Goal: Task Accomplishment & Management: Use online tool/utility

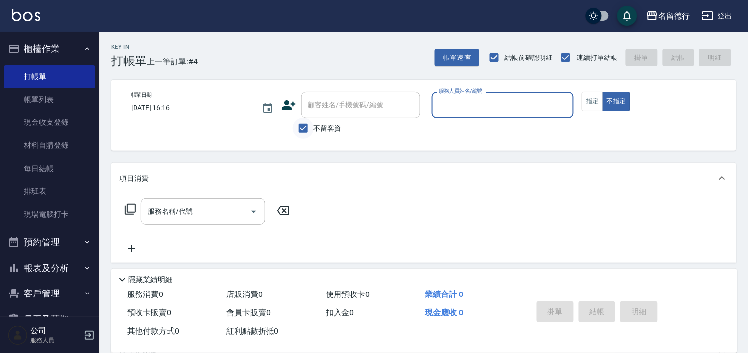
click at [307, 129] on input "不留客資" at bounding box center [303, 128] width 21 height 21
checkbox input "false"
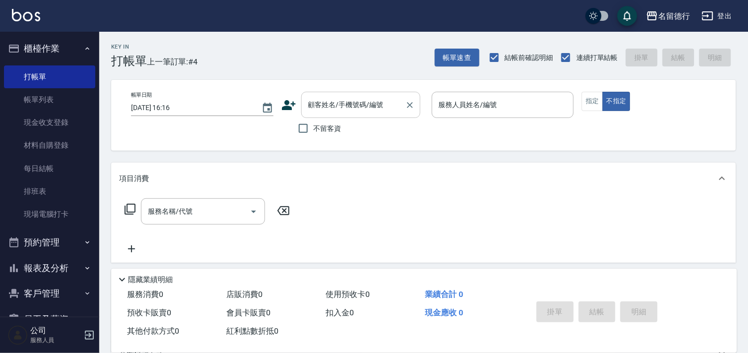
click at [320, 106] on div "顧客姓名/手機號碼/編號 顧客姓名/手機號碼/編號" at bounding box center [360, 105] width 119 height 26
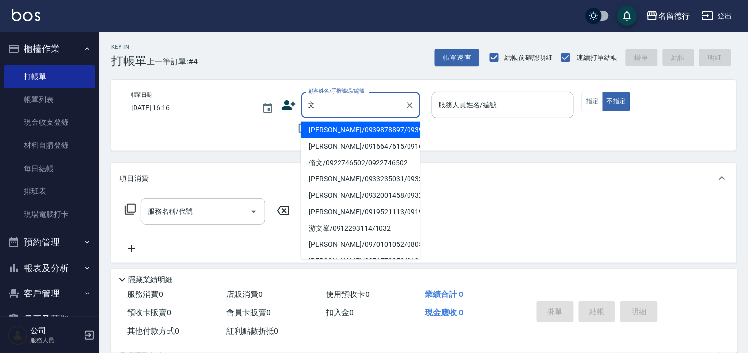
click at [326, 155] on li "[PERSON_NAME]/0916647615/0916647615" at bounding box center [360, 146] width 119 height 16
type input "[PERSON_NAME]/0916647615/0916647615"
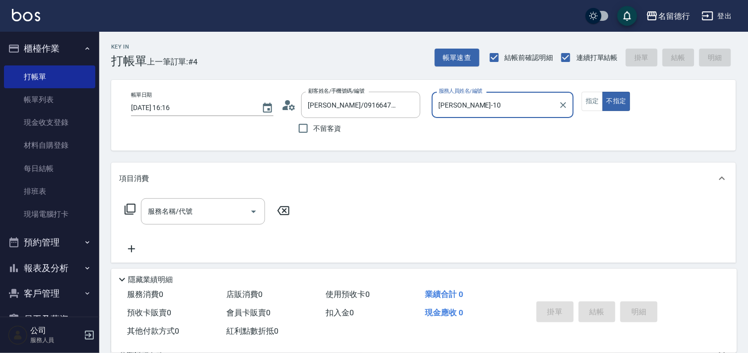
type input "[PERSON_NAME]-10"
click at [586, 98] on button "指定" at bounding box center [592, 101] width 21 height 19
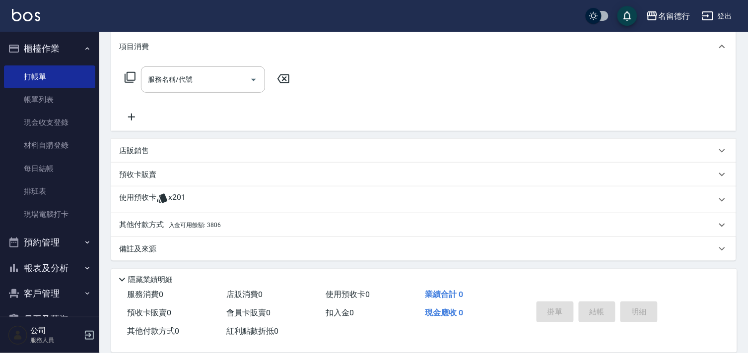
scroll to position [133, 0]
click at [157, 192] on icon at bounding box center [162, 198] width 12 height 12
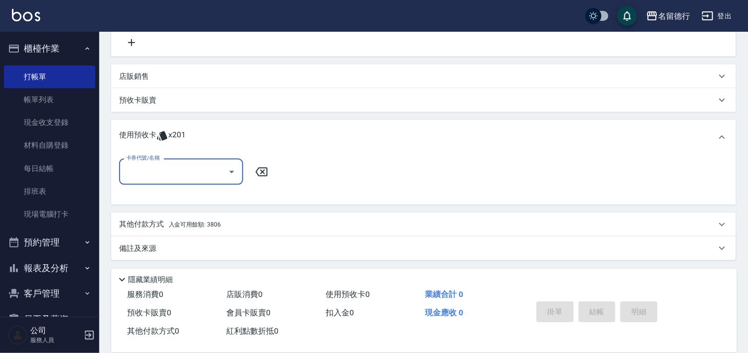
scroll to position [207, 0]
click at [126, 160] on label "卡券代號/名稱" at bounding box center [142, 157] width 33 height 7
click at [126, 163] on input "卡券代號/名稱" at bounding box center [174, 171] width 100 height 17
click at [139, 167] on input "卡券代號/名稱" at bounding box center [174, 171] width 100 height 17
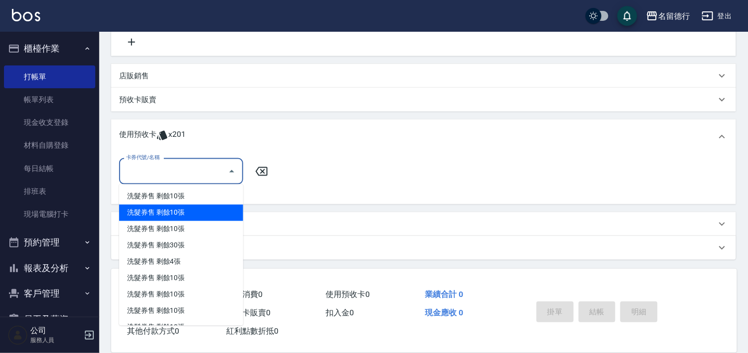
scroll to position [275, 0]
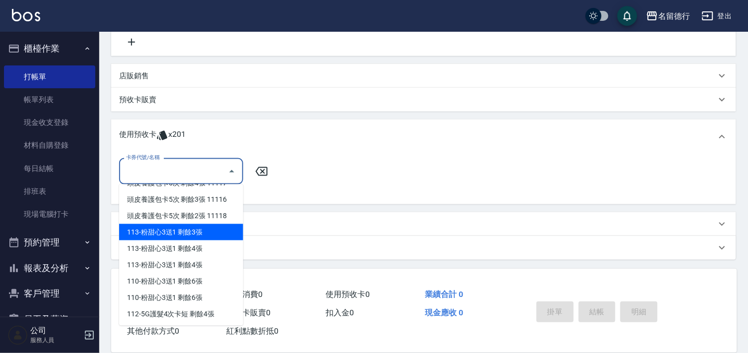
click at [157, 231] on div "113-粉甜心3送1 剩餘3張" at bounding box center [181, 232] width 124 height 16
type input "113-粉甜心3送1"
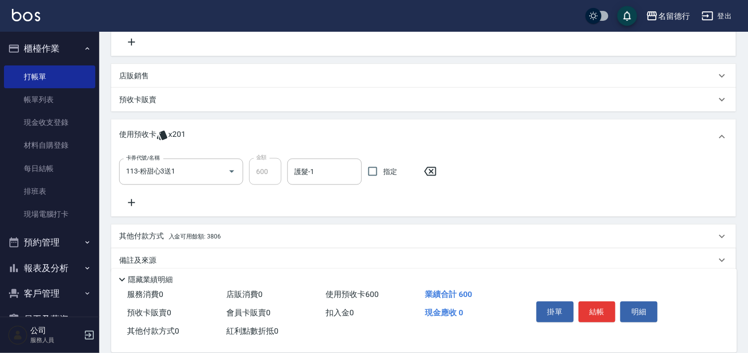
click at [130, 202] on icon at bounding box center [131, 203] width 25 height 12
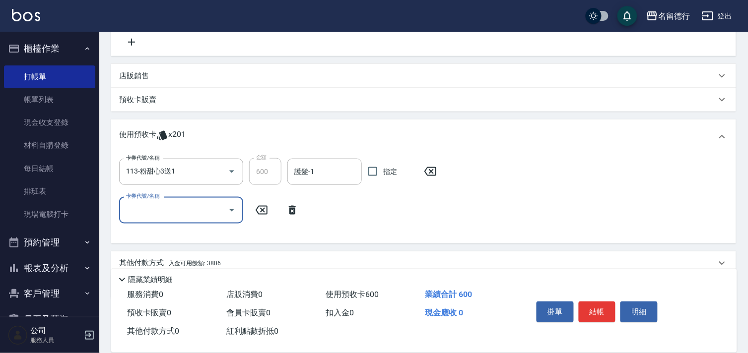
click at [135, 206] on input "卡券代號/名稱" at bounding box center [174, 209] width 100 height 17
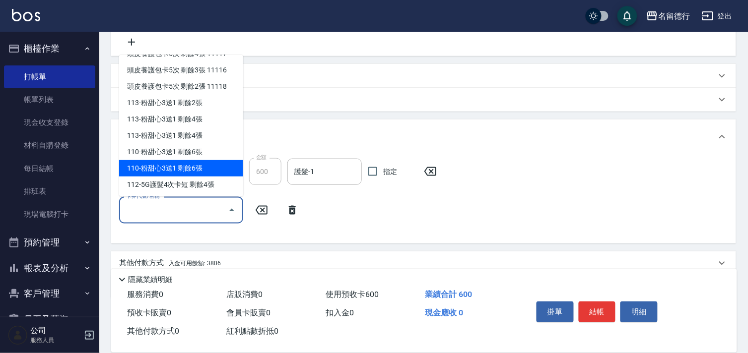
scroll to position [220, 0]
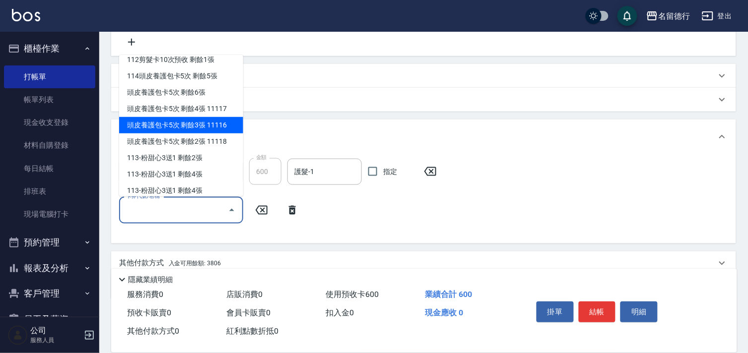
click at [174, 125] on div "頭皮養護包卡5次 剩餘3張 11116" at bounding box center [181, 125] width 124 height 16
type input "頭皮養護包卡5次 11116"
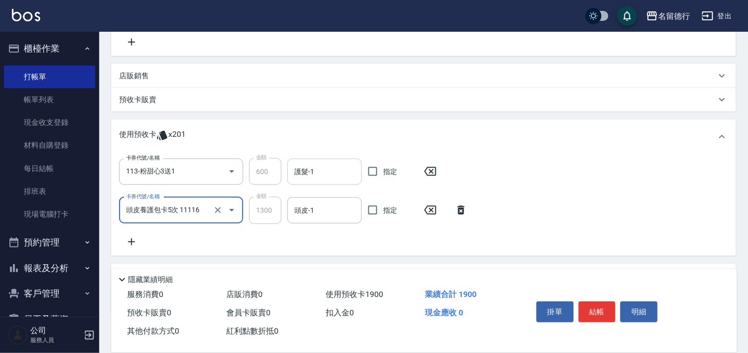
click at [313, 172] on div "護髮-1 護髮-1" at bounding box center [324, 172] width 74 height 26
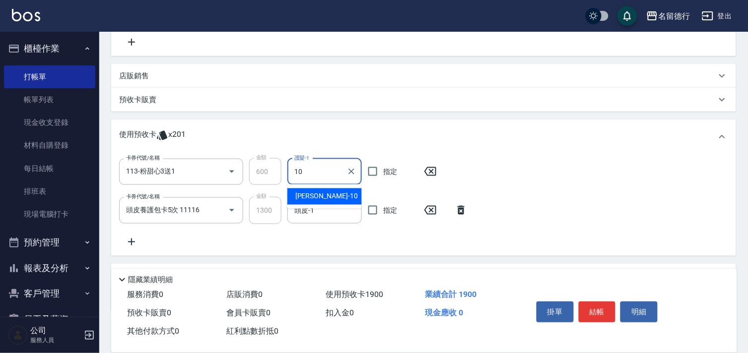
type input "[PERSON_NAME]-10"
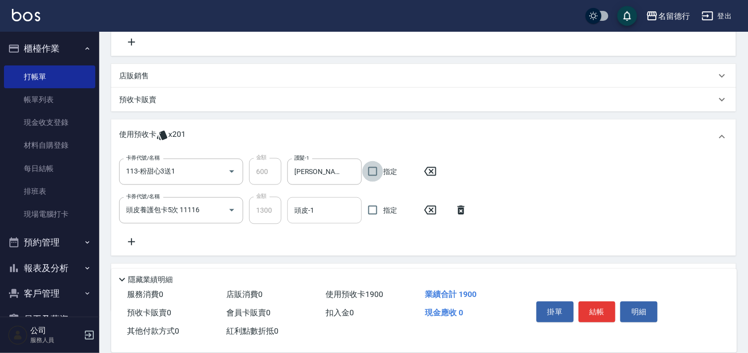
click at [322, 217] on input "頭皮-1" at bounding box center [325, 210] width 66 height 17
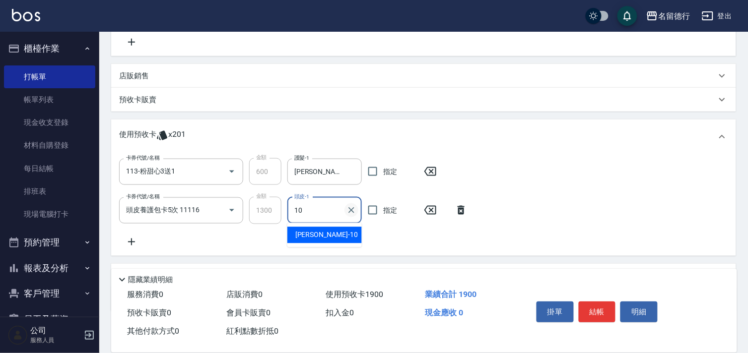
type input "[PERSON_NAME]-10"
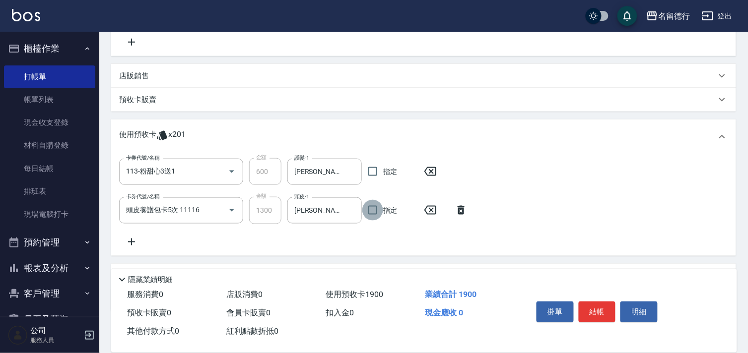
click at [369, 209] on input "指定" at bounding box center [372, 210] width 21 height 21
checkbox input "true"
click at [368, 170] on input "指定" at bounding box center [372, 171] width 21 height 21
checkbox input "true"
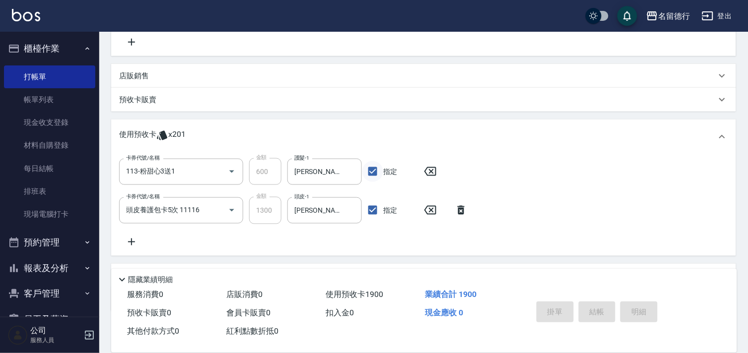
type input "[DATE] 17:29"
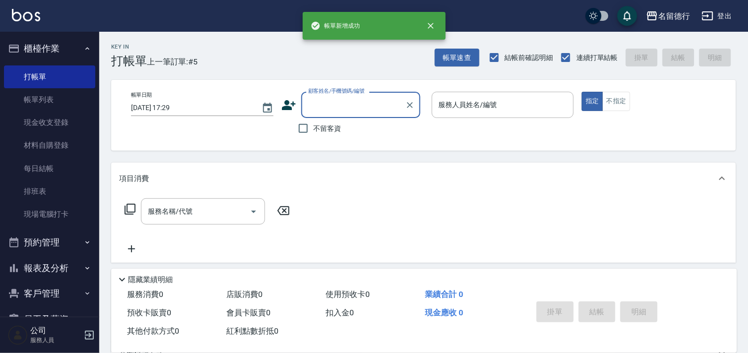
scroll to position [0, 0]
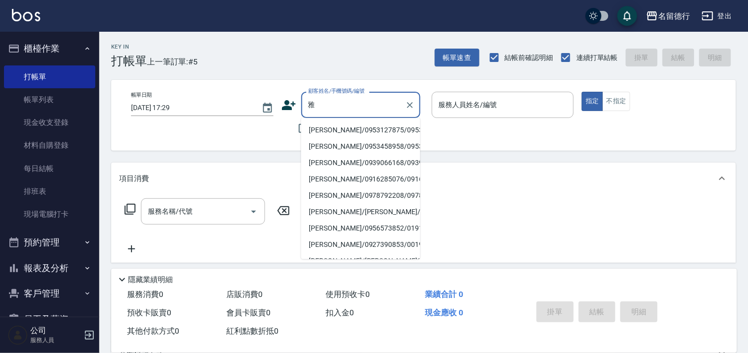
click at [324, 138] on li "[PERSON_NAME]/0953127875/0953127875" at bounding box center [360, 130] width 119 height 16
type input "[PERSON_NAME]/0953127875/0953127875"
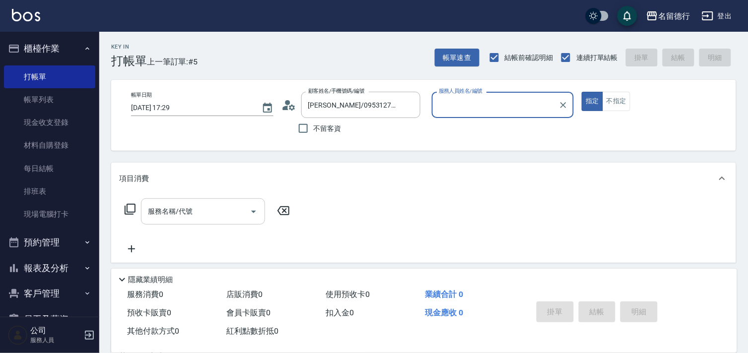
type input "[PERSON_NAME]-10"
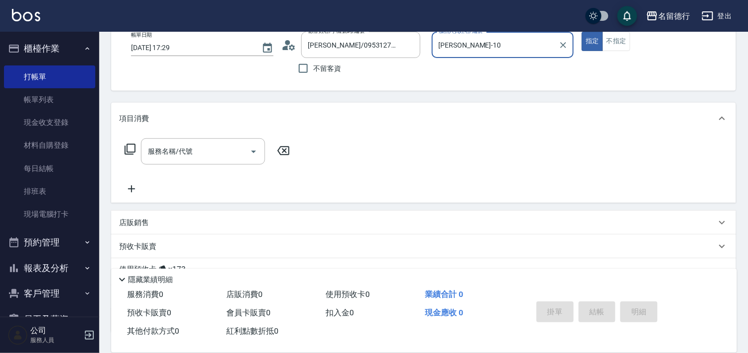
scroll to position [133, 0]
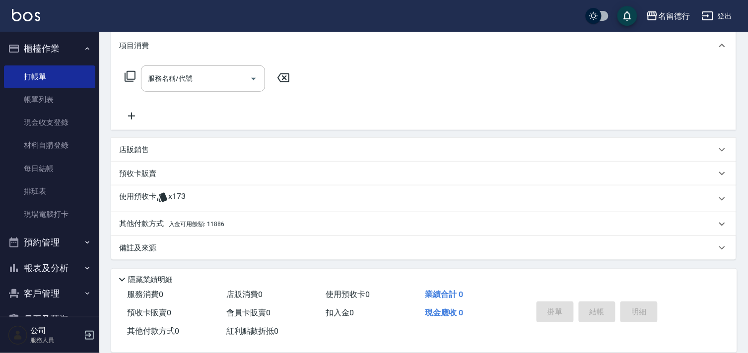
click at [149, 197] on p "使用預收卡" at bounding box center [137, 199] width 37 height 15
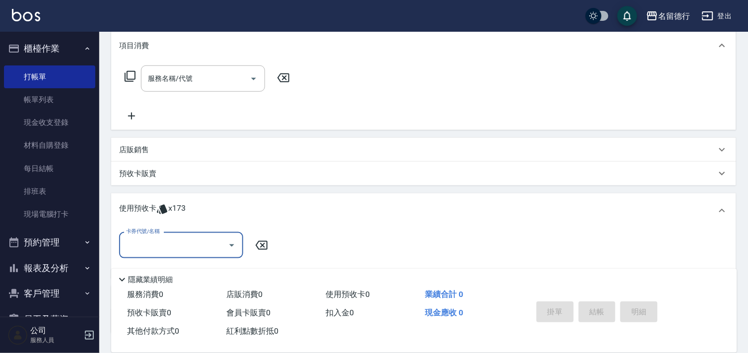
scroll to position [0, 0]
click at [130, 238] on input "卡券代號/名稱" at bounding box center [174, 245] width 100 height 17
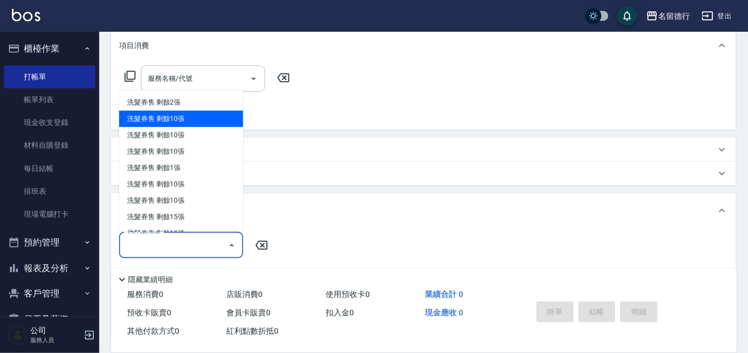
click at [169, 117] on div "洗髮券售 剩餘10張" at bounding box center [181, 119] width 124 height 16
type input "洗髮券售"
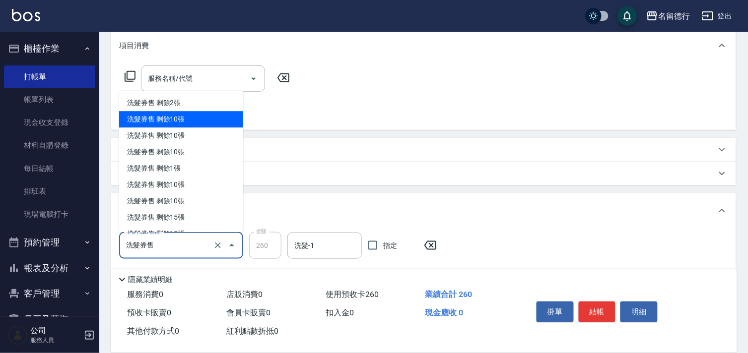
click at [184, 250] on input "洗髮券售" at bounding box center [167, 245] width 87 height 17
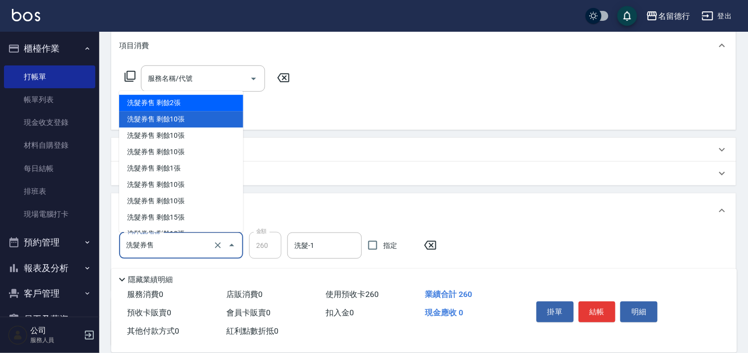
click at [157, 102] on div "洗髮券售 剩餘2張" at bounding box center [181, 103] width 124 height 16
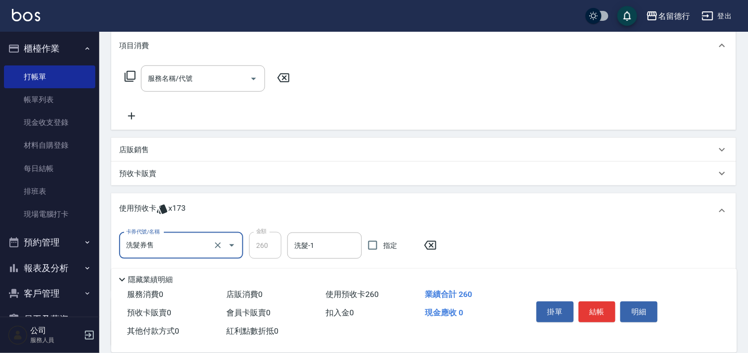
click at [156, 241] on input "洗髮券售" at bounding box center [167, 245] width 87 height 17
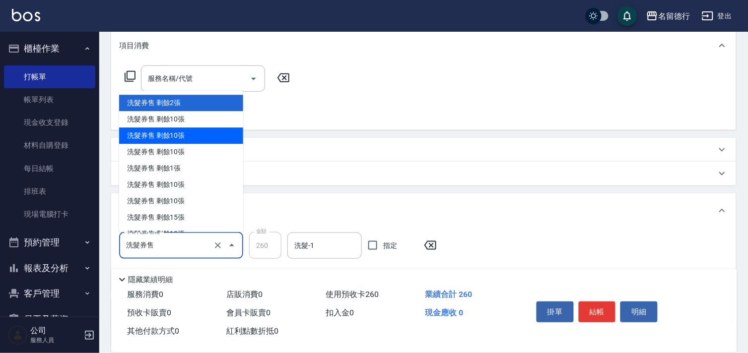
click at [177, 132] on div "洗髮券售 剩餘10張" at bounding box center [181, 136] width 124 height 16
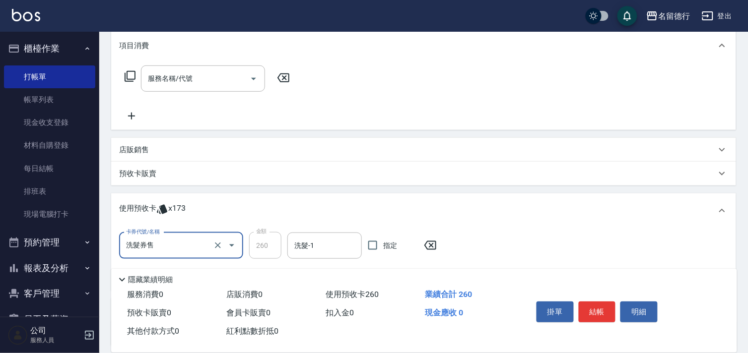
click at [190, 245] on input "洗髮券售" at bounding box center [167, 245] width 87 height 17
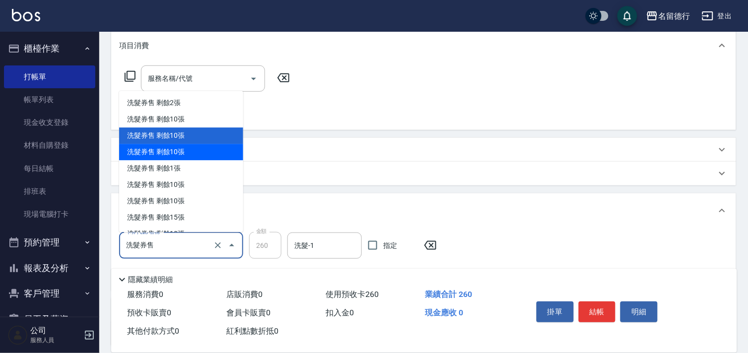
click at [174, 150] on div "洗髮券售 剩餘10張" at bounding box center [181, 152] width 124 height 16
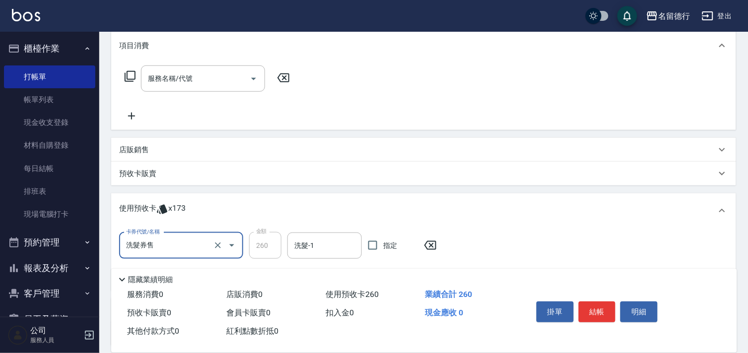
click at [175, 248] on input "洗髮券售" at bounding box center [167, 245] width 87 height 17
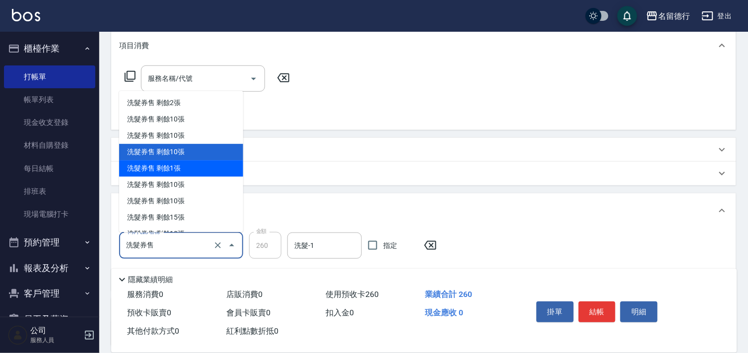
click at [167, 166] on div "洗髮券售 剩餘1張" at bounding box center [181, 169] width 124 height 16
type input "300"
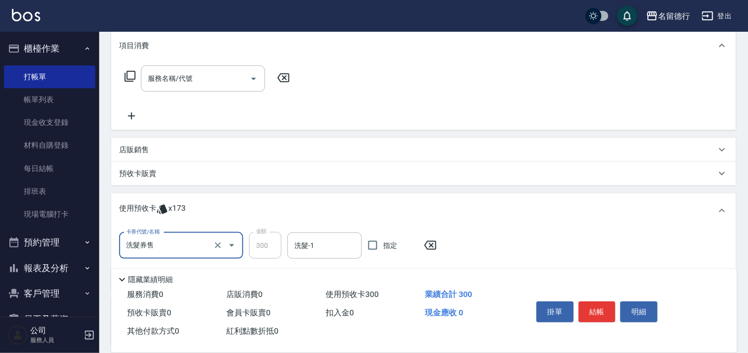
click at [311, 244] on div "洗髮-1 洗髮-1" at bounding box center [324, 246] width 74 height 26
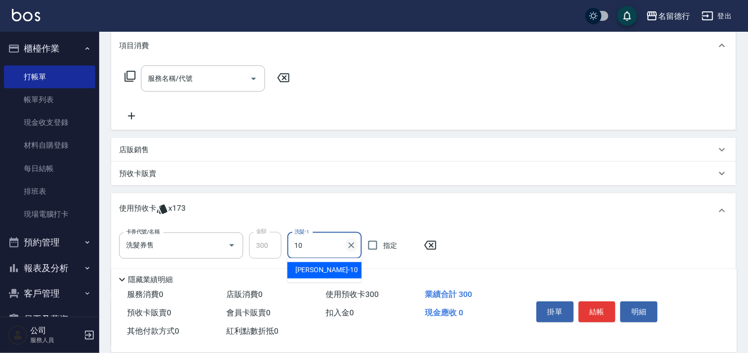
type input "[PERSON_NAME]-10"
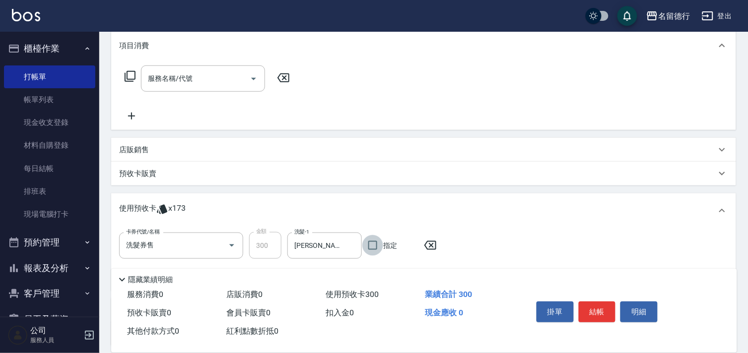
click at [368, 246] on input "指定" at bounding box center [372, 245] width 21 height 21
checkbox input "true"
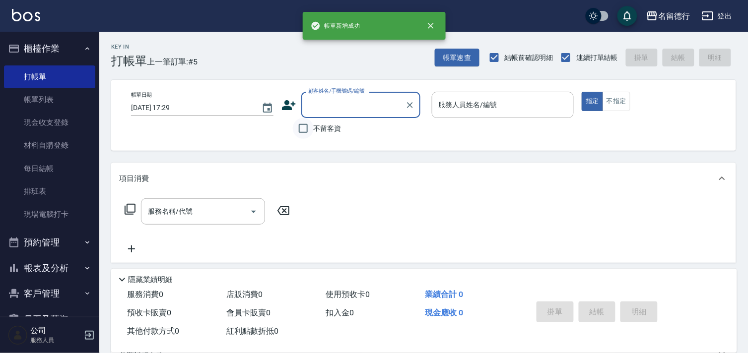
click at [300, 126] on input "不留客資" at bounding box center [303, 128] width 21 height 21
checkbox input "true"
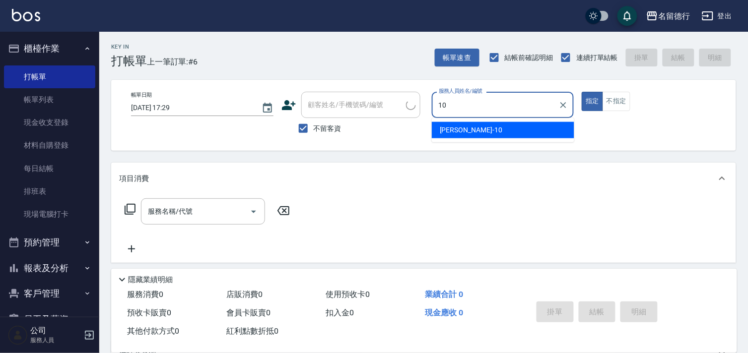
type input "[PERSON_NAME]-10"
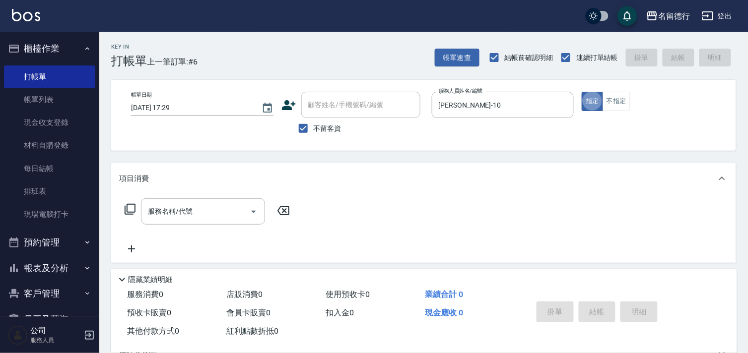
type button "true"
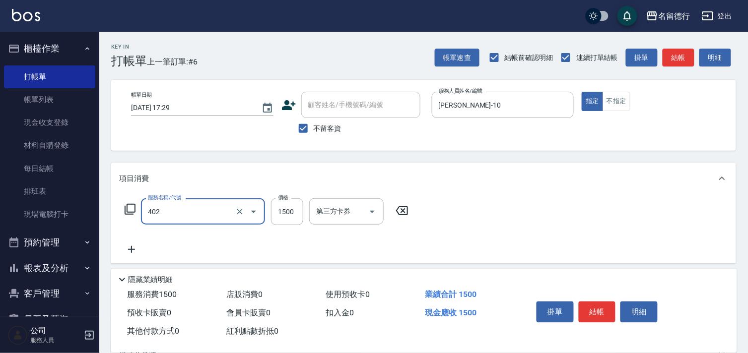
type input "燙髮(402)"
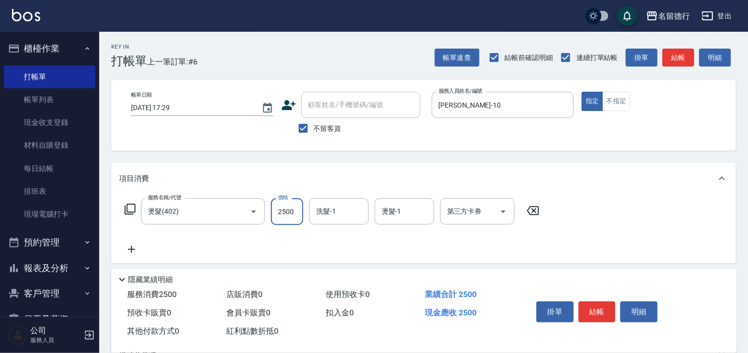
type input "2500"
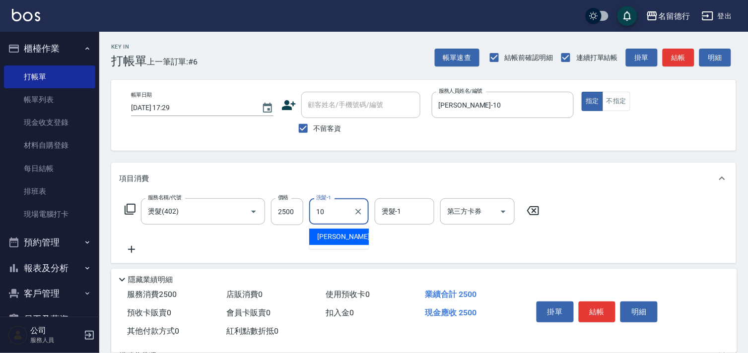
type input "[PERSON_NAME]-10"
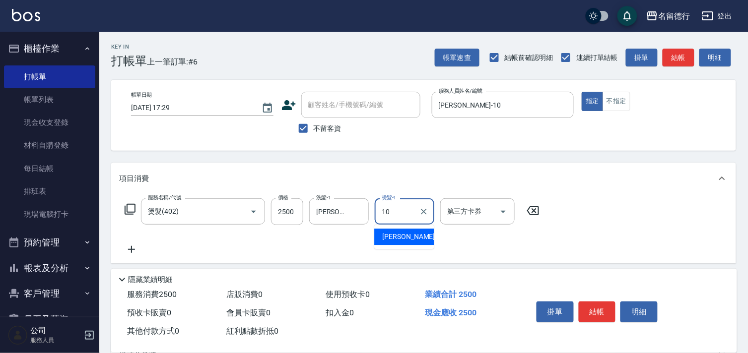
type input "[PERSON_NAME]-10"
